Goal: Information Seeking & Learning: Learn about a topic

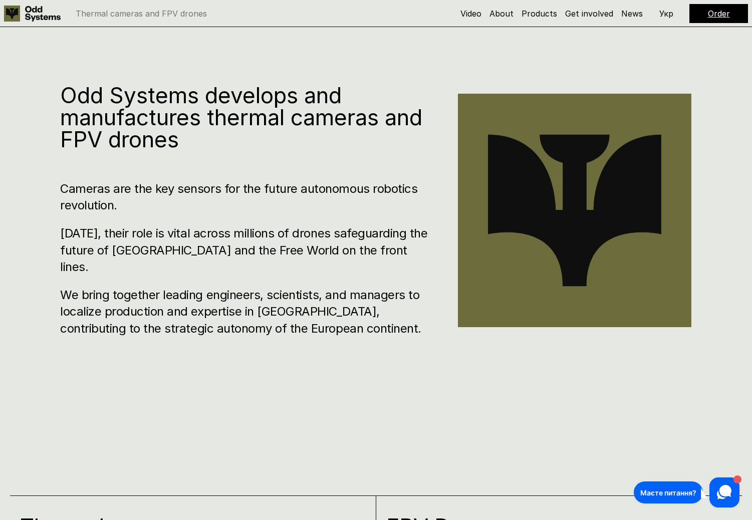
scroll to position [562, 0]
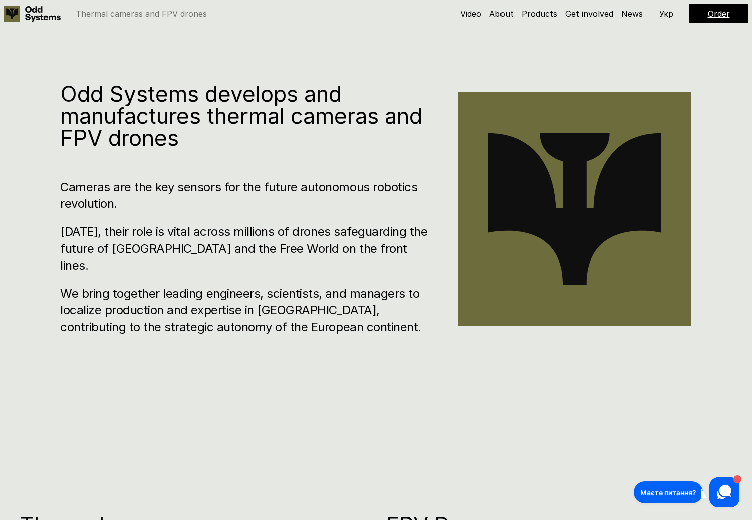
click at [367, 316] on h3 "We bring together leading engineers, scientists, and managers to localize produ…" at bounding box center [244, 310] width 368 height 51
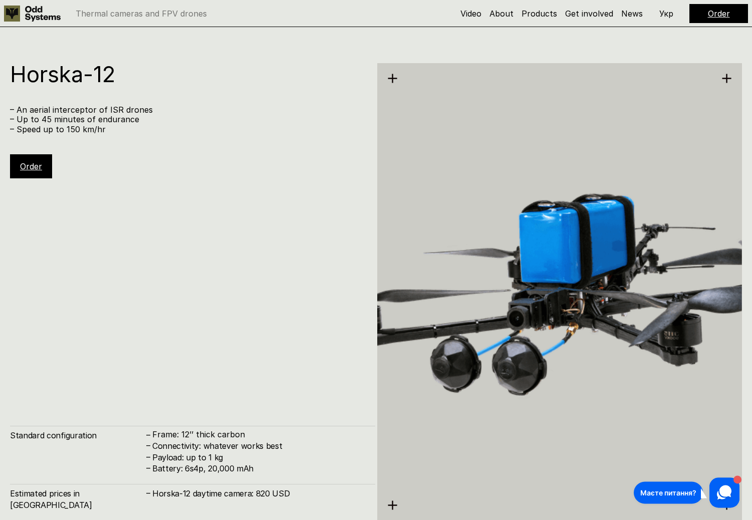
scroll to position [4649, 0]
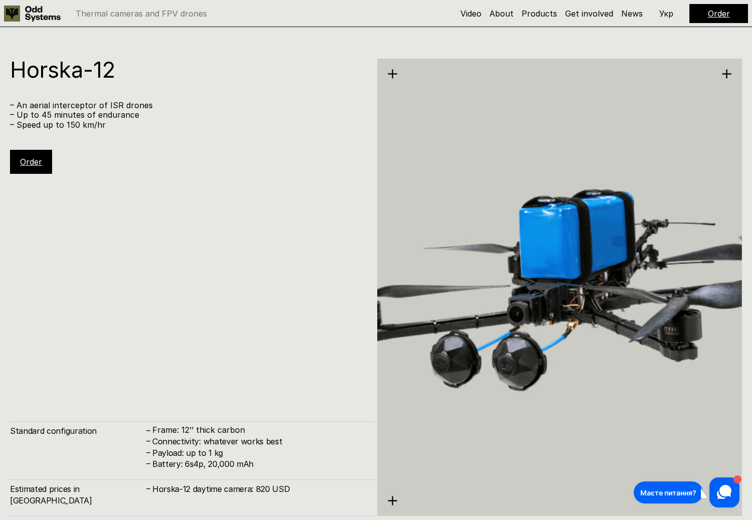
click at [230, 447] on h4 "Connectivity: whatever works best" at bounding box center [258, 441] width 213 height 11
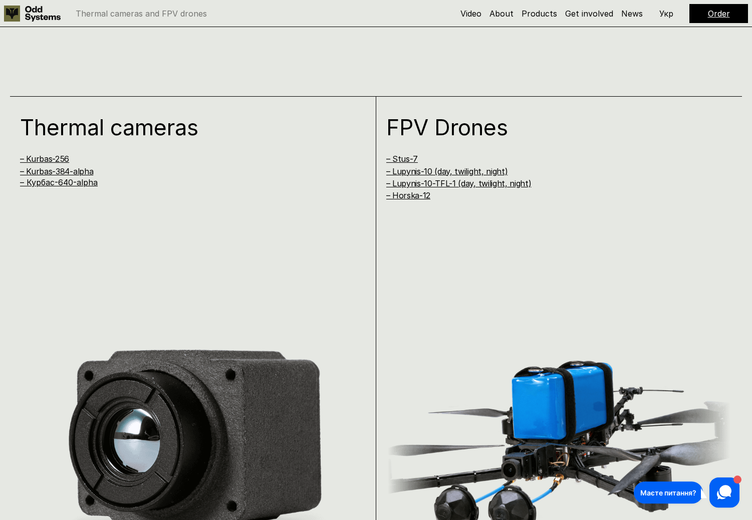
scroll to position [971, 0]
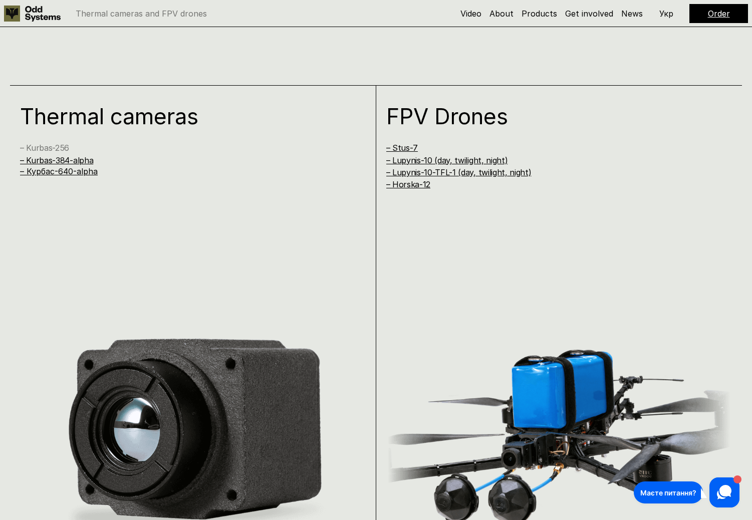
click at [63, 148] on link "– Kurbas-256" at bounding box center [44, 148] width 49 height 10
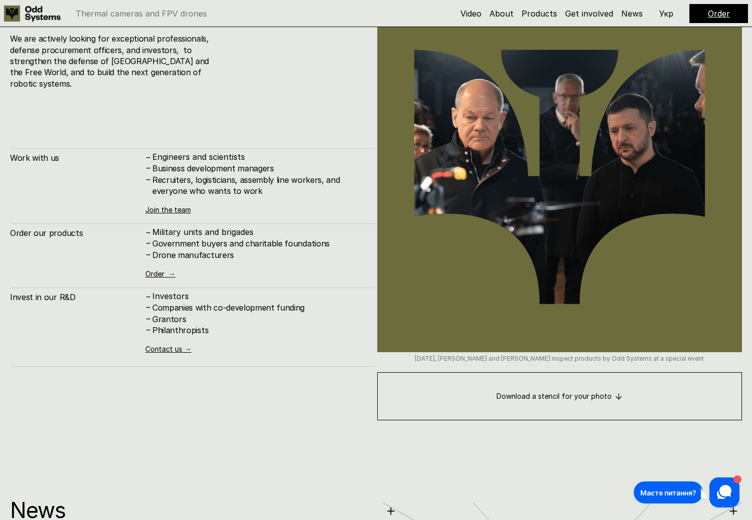
scroll to position [5439, 0]
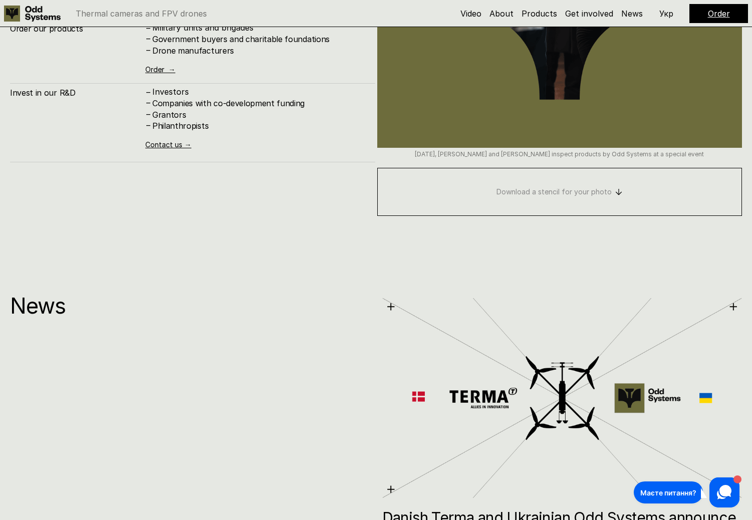
click at [562, 201] on link "Download a stencil for your photo" at bounding box center [559, 192] width 365 height 48
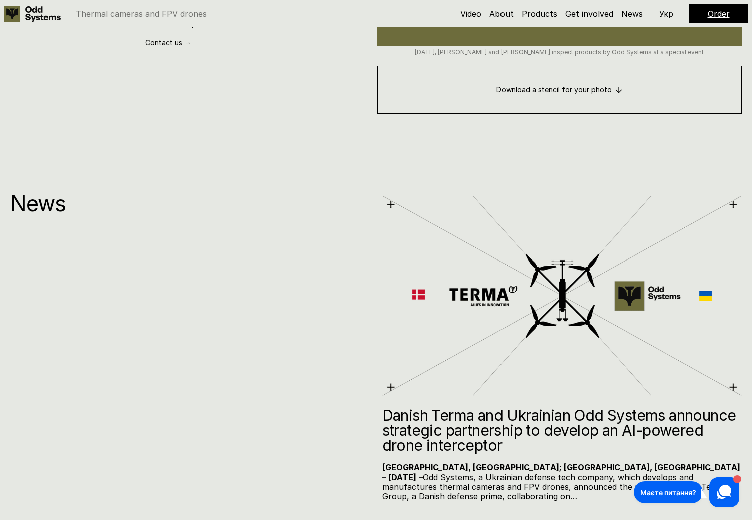
scroll to position [5694, 0]
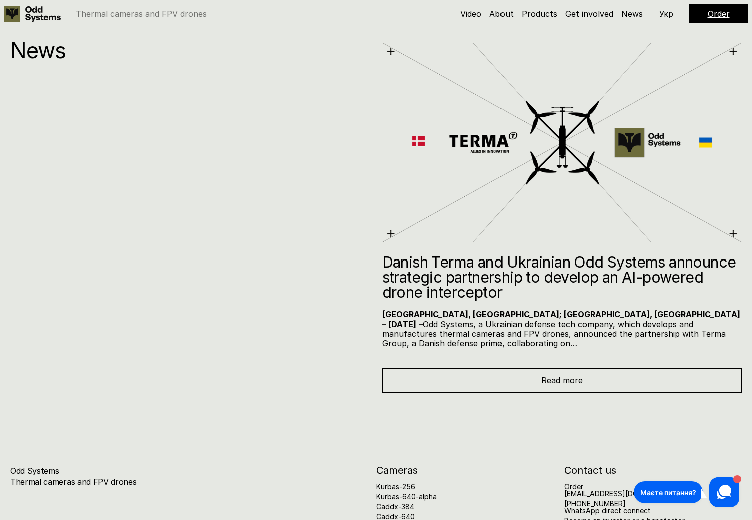
click at [589, 321] on p "[GEOGRAPHIC_DATA], [GEOGRAPHIC_DATA]; [GEOGRAPHIC_DATA], [GEOGRAPHIC_DATA] – [D…" at bounding box center [562, 329] width 360 height 39
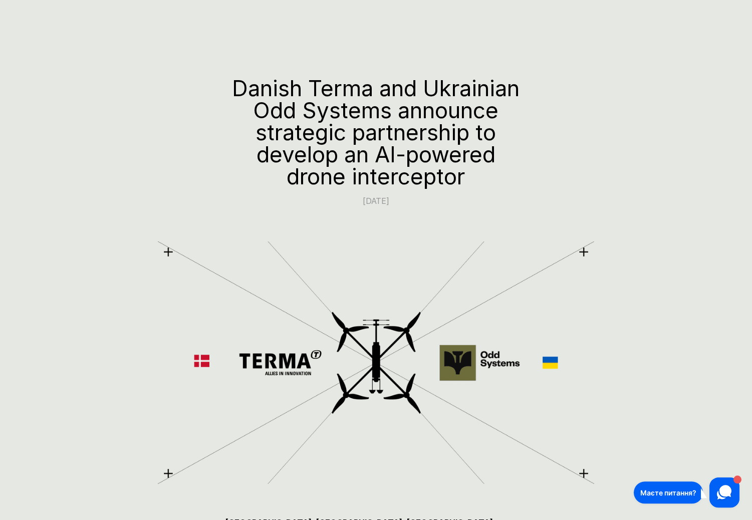
scroll to position [51, 0]
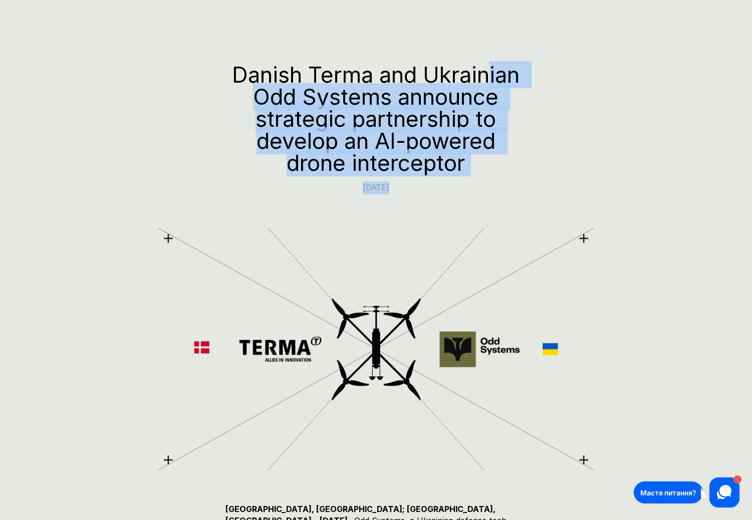
drag, startPoint x: 214, startPoint y: 77, endPoint x: 493, endPoint y: 65, distance: 279.8
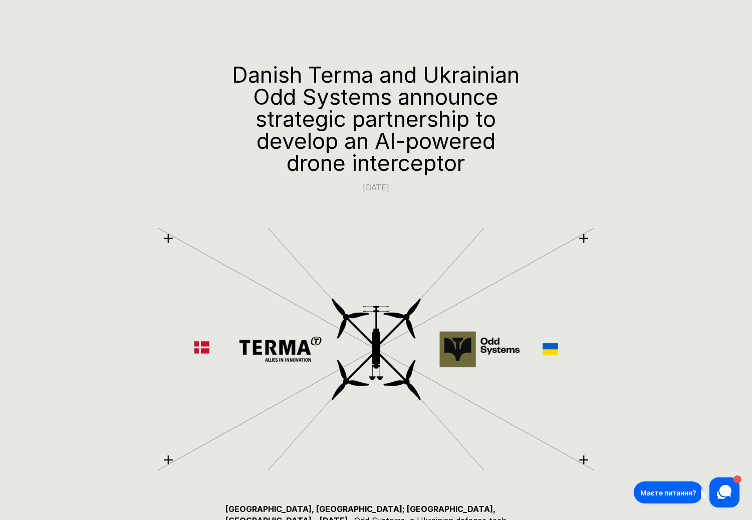
click at [491, 70] on h1 "Danish Terma and Ukrainian Odd Systems announce strategic partnership to develo…" at bounding box center [375, 119] width 301 height 110
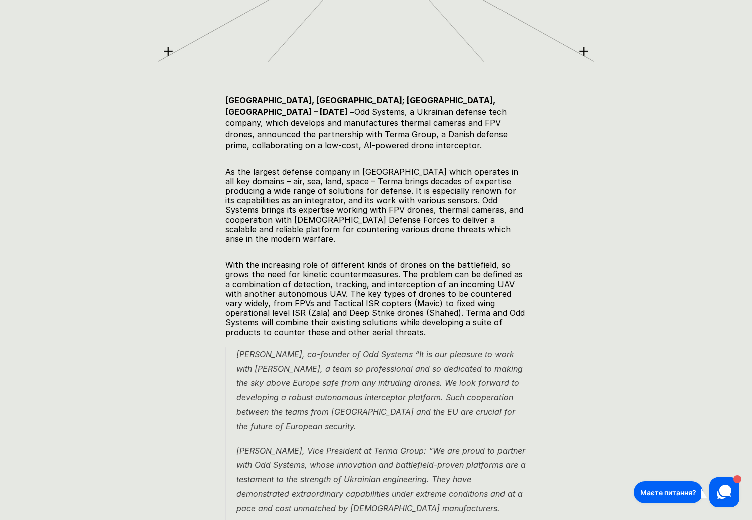
scroll to position [511, 0]
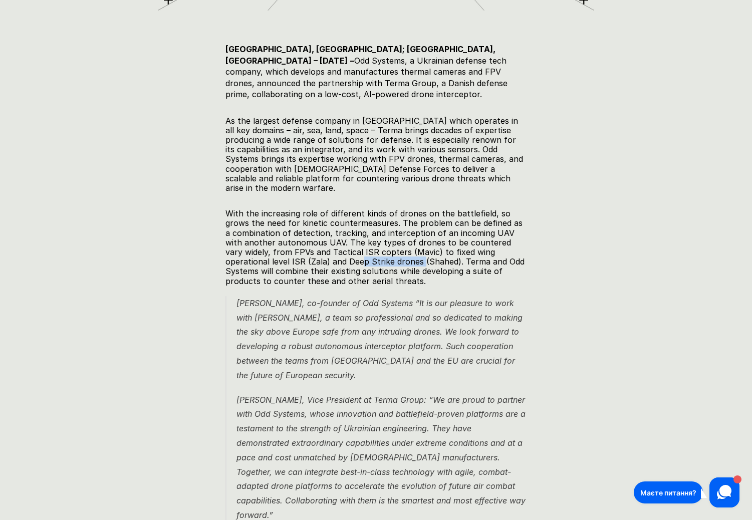
drag, startPoint x: 314, startPoint y: 252, endPoint x: 375, endPoint y: 250, distance: 61.2
click at [375, 250] on p "With the increasing role of different kinds of drones on the battlefield, so gr…" at bounding box center [375, 247] width 301 height 77
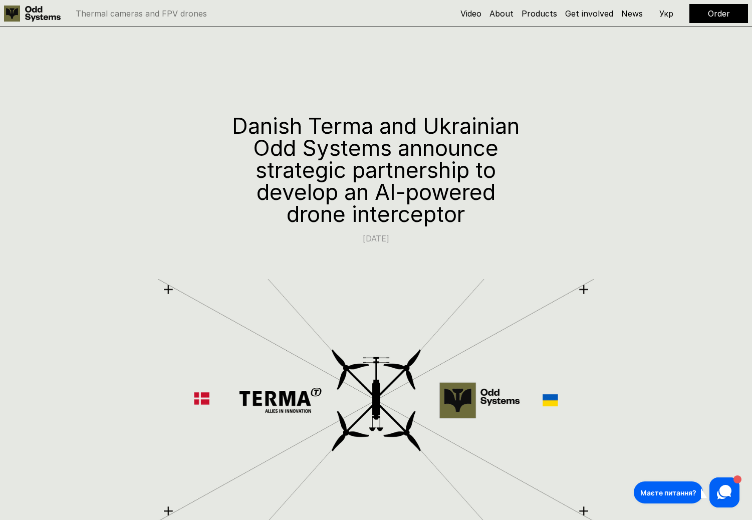
click at [40, 13] on icon at bounding box center [43, 14] width 36 height 16
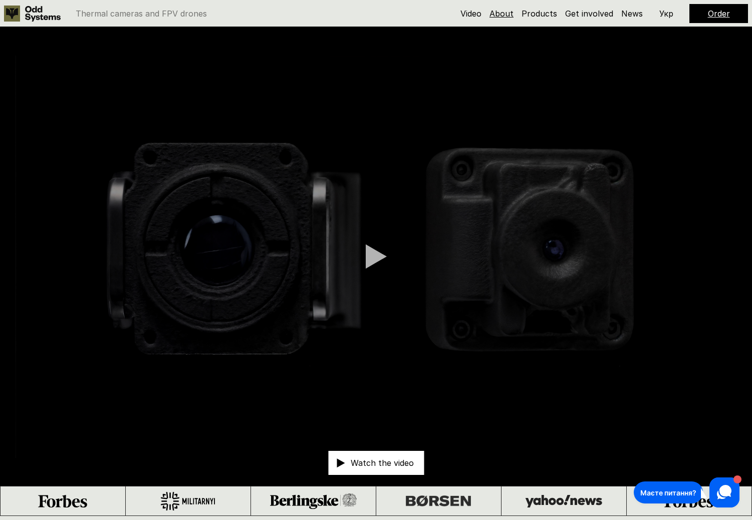
click at [505, 13] on link "About" at bounding box center [501, 14] width 24 height 10
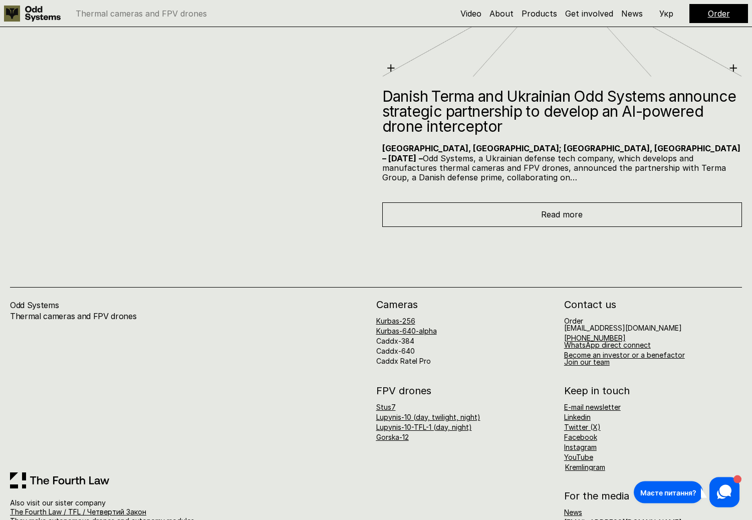
scroll to position [5876, 0]
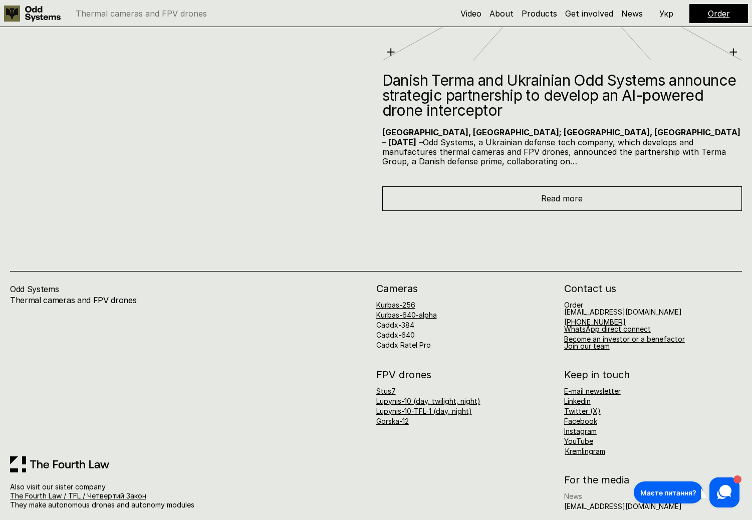
click at [564, 492] on link "News" at bounding box center [573, 496] width 18 height 9
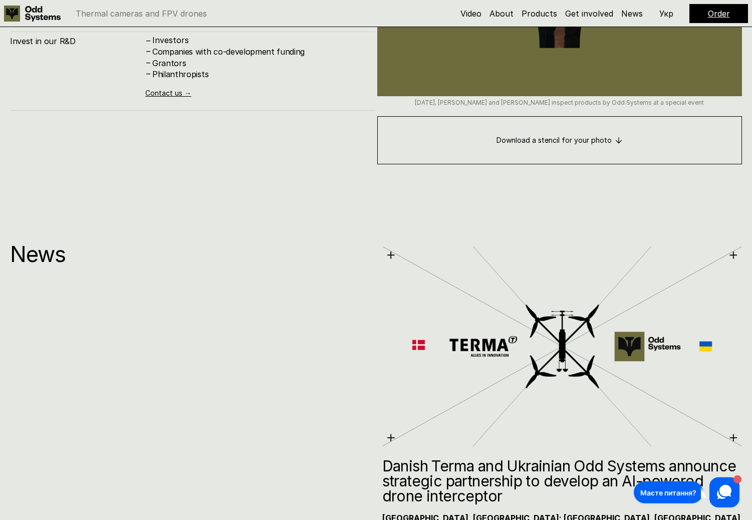
scroll to position [5695, 0]
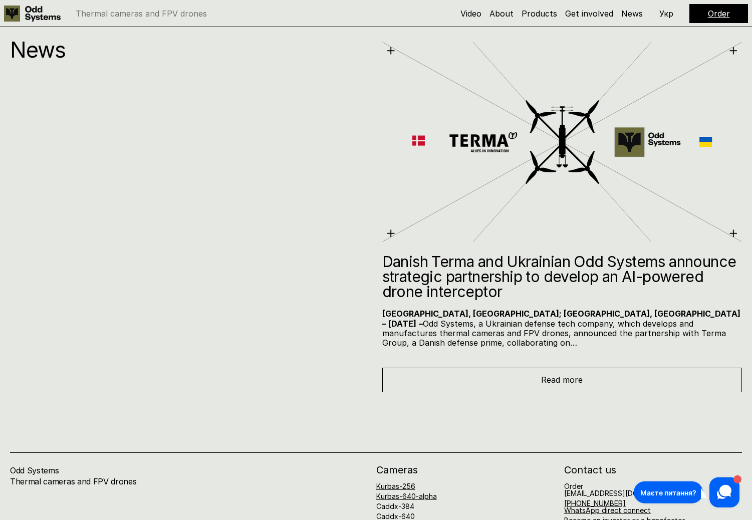
click at [610, 337] on p "[GEOGRAPHIC_DATA], [GEOGRAPHIC_DATA]; [GEOGRAPHIC_DATA], [GEOGRAPHIC_DATA] – [D…" at bounding box center [562, 328] width 360 height 39
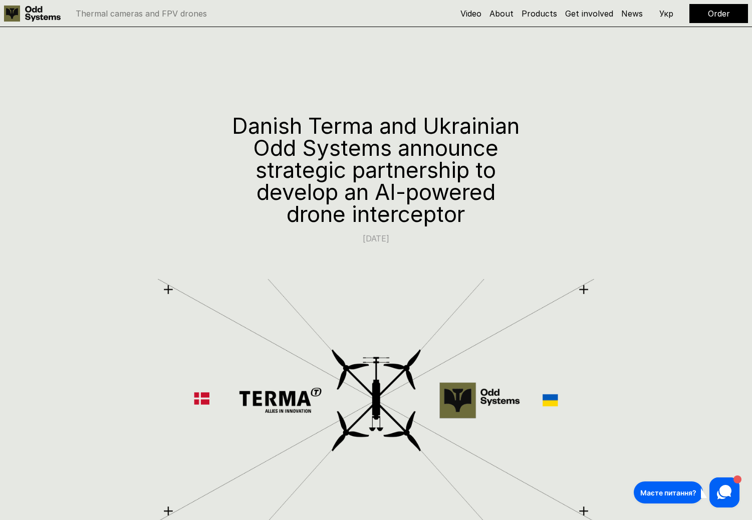
click at [591, 366] on img at bounding box center [376, 399] width 436 height 249
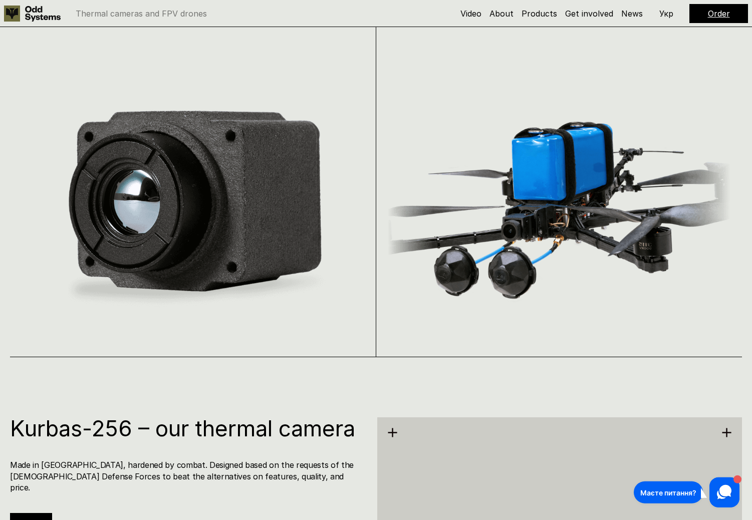
scroll to position [841, 0]
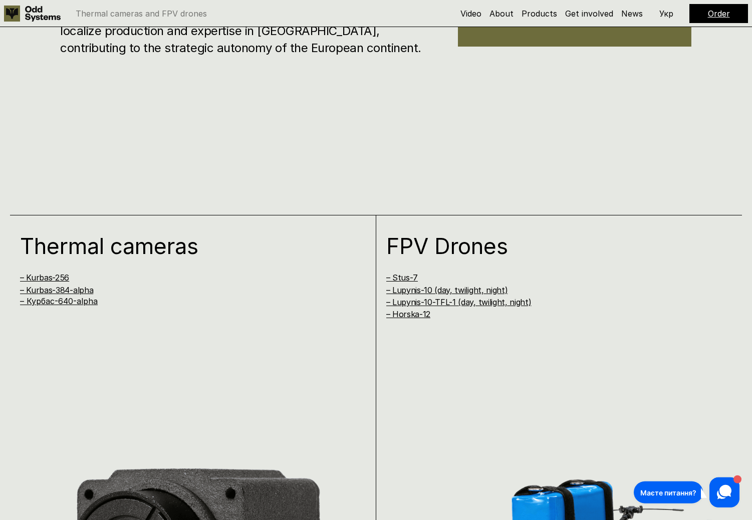
click at [43, 272] on h4 "– Kurbas-256" at bounding box center [182, 277] width 325 height 11
click at [40, 278] on link "– Kurbas-256" at bounding box center [44, 277] width 49 height 10
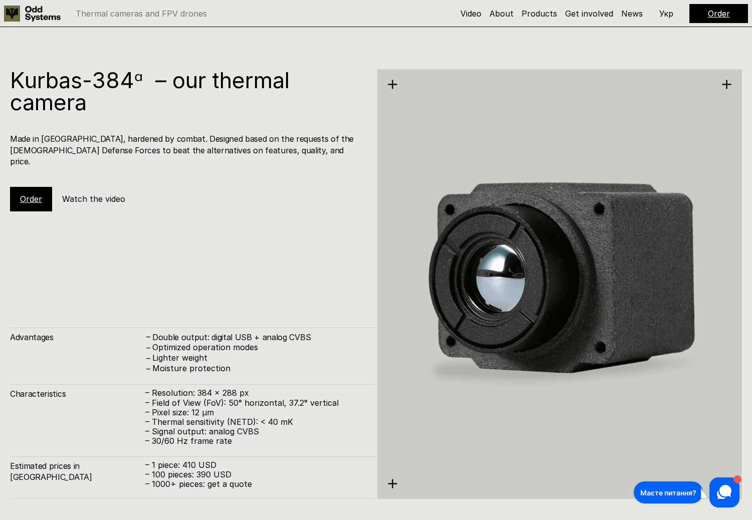
scroll to position [2118, 0]
